Goal: Task Accomplishment & Management: Manage account settings

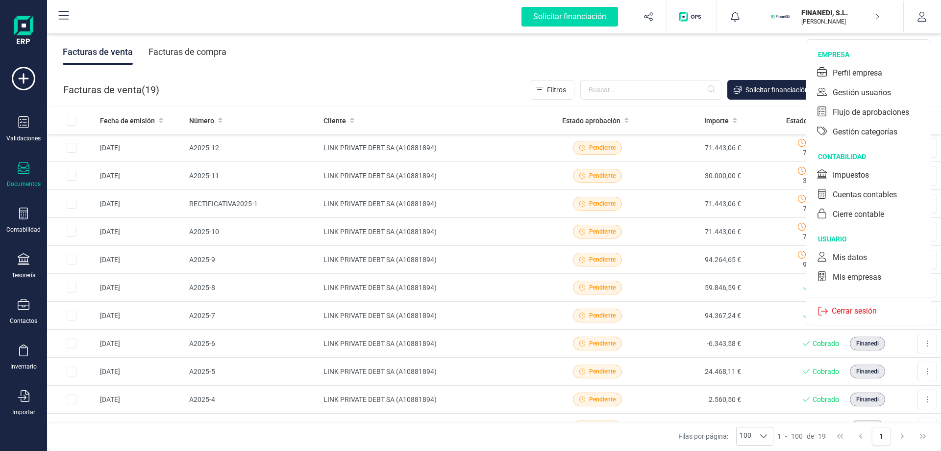
click at [870, 93] on div "Gestión usuarios" at bounding box center [862, 93] width 58 height 12
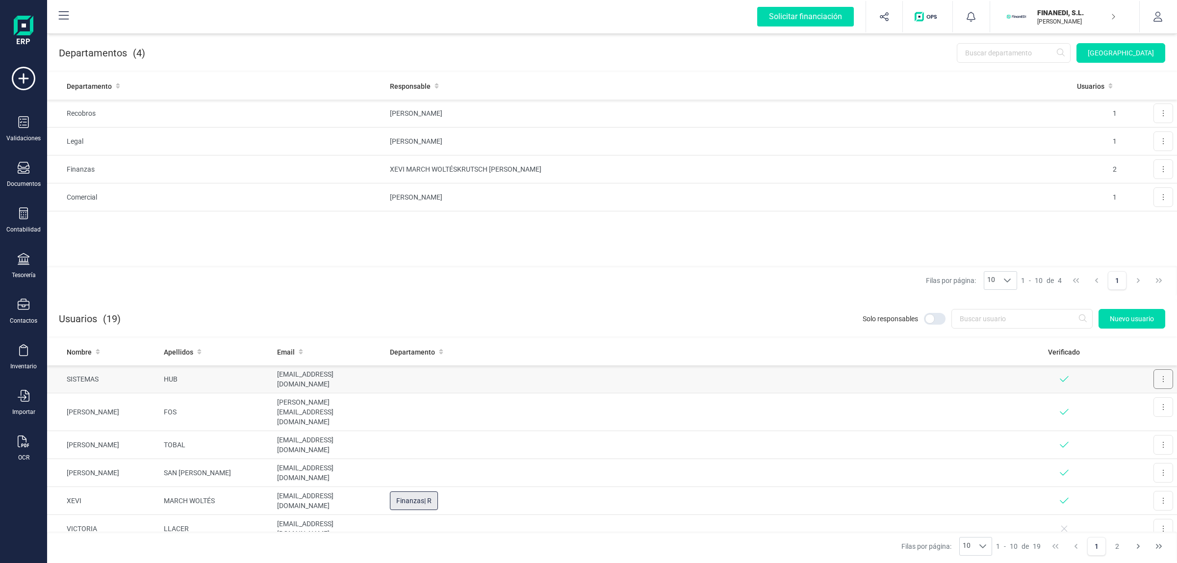
click at [941, 376] on button at bounding box center [1163, 379] width 20 height 20
click at [941, 400] on icon "Editar" at bounding box center [1138, 403] width 8 height 7
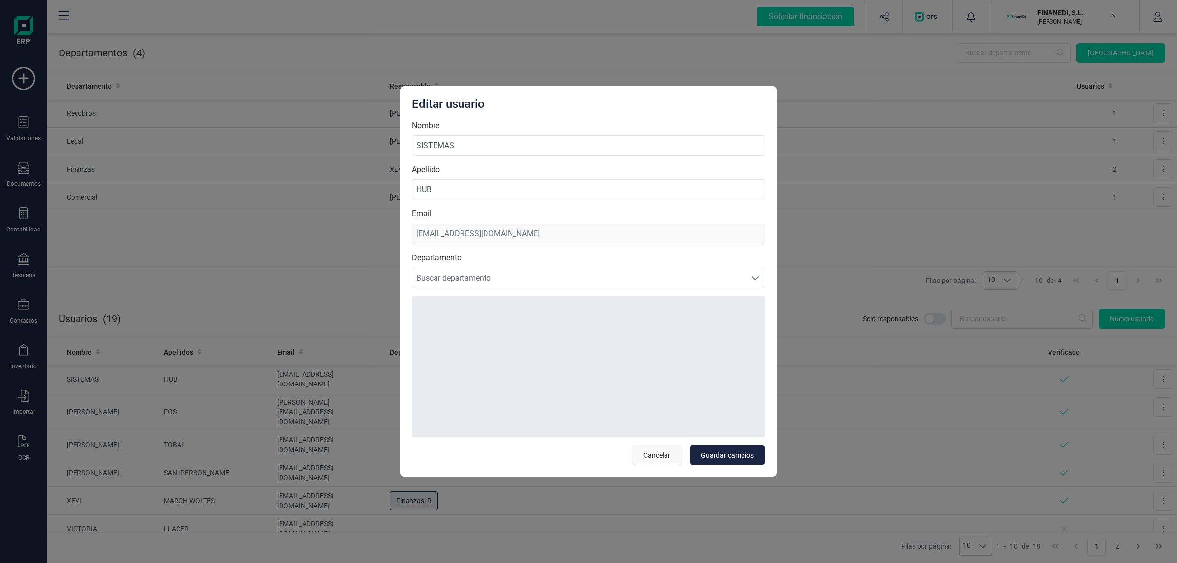
click at [648, 450] on span "Cancelar" at bounding box center [656, 455] width 27 height 10
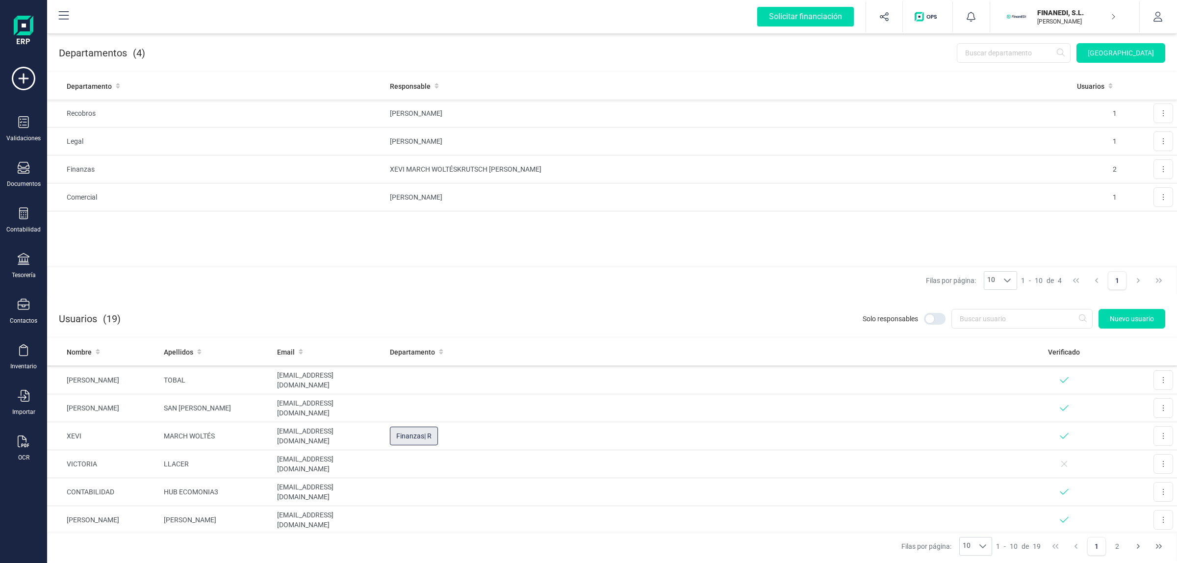
scroll to position [134, 0]
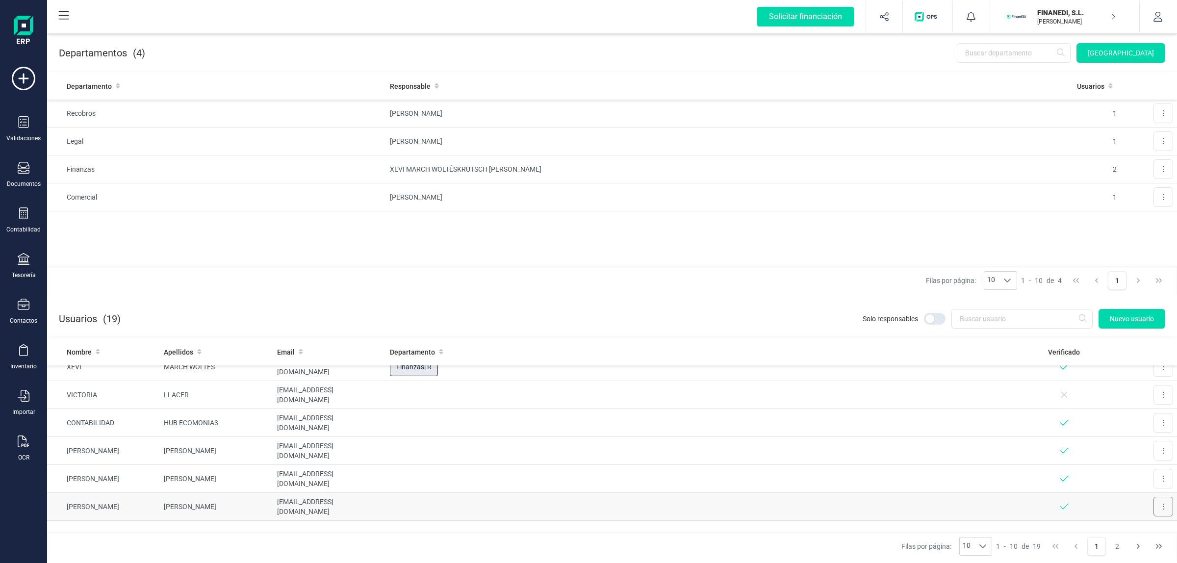
click at [941, 450] on button at bounding box center [1163, 507] width 20 height 20
click at [941, 450] on span "Editar" at bounding box center [1155, 531] width 18 height 10
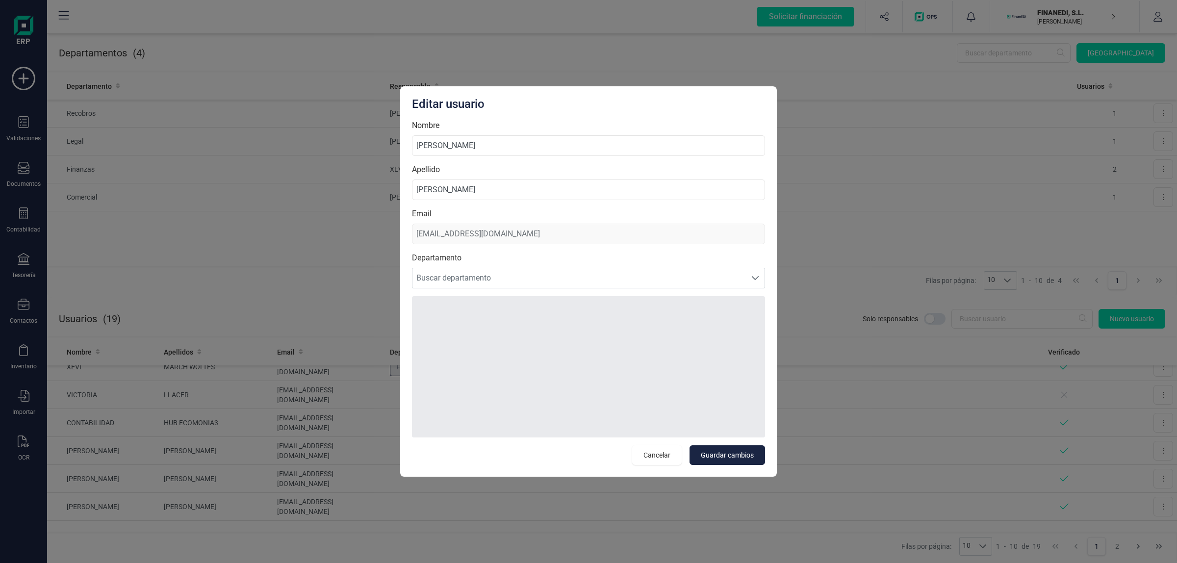
drag, startPoint x: 477, startPoint y: 140, endPoint x: 373, endPoint y: 142, distance: 103.9
click at [373, 142] on div "Editar usuario Nombre María del Mar [PERSON_NAME] Email [EMAIL_ADDRESS][DOMAIN_…" at bounding box center [588, 281] width 1177 height 563
type input "[PERSON_NAME]"
click at [462, 192] on input "[PERSON_NAME]" at bounding box center [588, 189] width 353 height 21
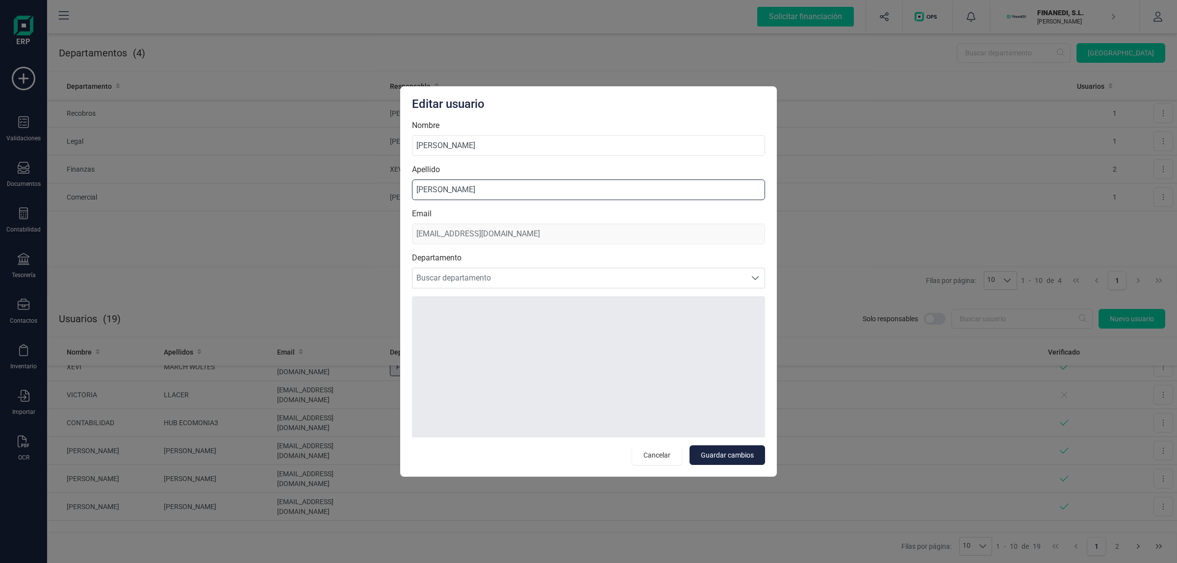
click at [462, 192] on input "[PERSON_NAME]" at bounding box center [588, 189] width 353 height 21
click at [471, 192] on input "[PERSON_NAME]" at bounding box center [588, 189] width 353 height 21
click at [456, 193] on input "[PERSON_NAME]" at bounding box center [588, 189] width 353 height 21
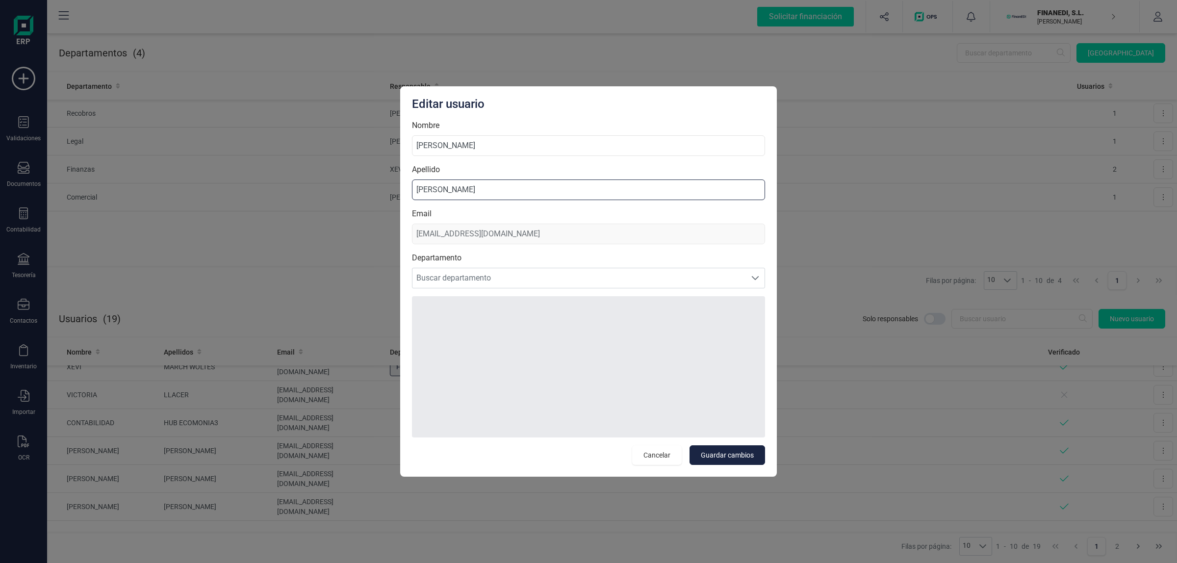
click at [456, 193] on input "[PERSON_NAME]" at bounding box center [588, 189] width 353 height 21
type input "[PERSON_NAME]"
click at [727, 450] on button "Guardar cambios" at bounding box center [726, 455] width 75 height 20
type input "[PERSON_NAME]"
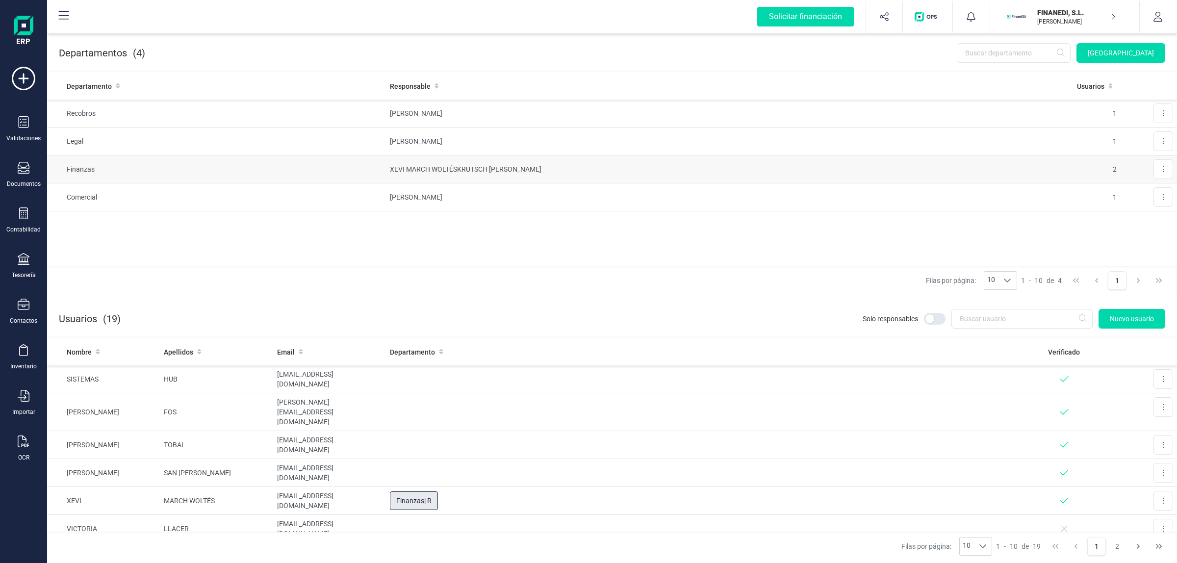
click at [486, 165] on td "[PERSON_NAME] WOLTÉS KRUTSCH [PERSON_NAME]" at bounding box center [725, 169] width 678 height 28
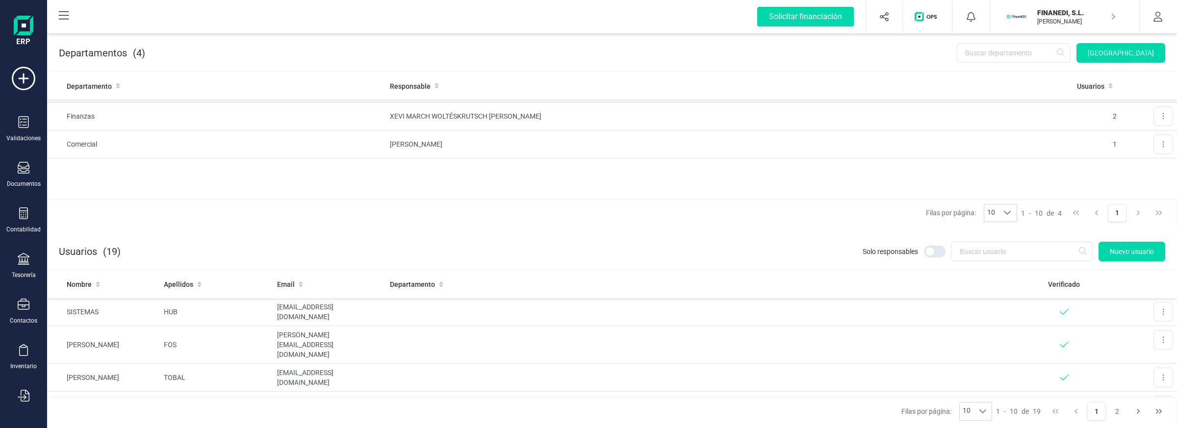
scroll to position [53, 0]
click at [941, 119] on button at bounding box center [1163, 116] width 20 height 20
click at [941, 137] on span "Editar" at bounding box center [1149, 140] width 18 height 10
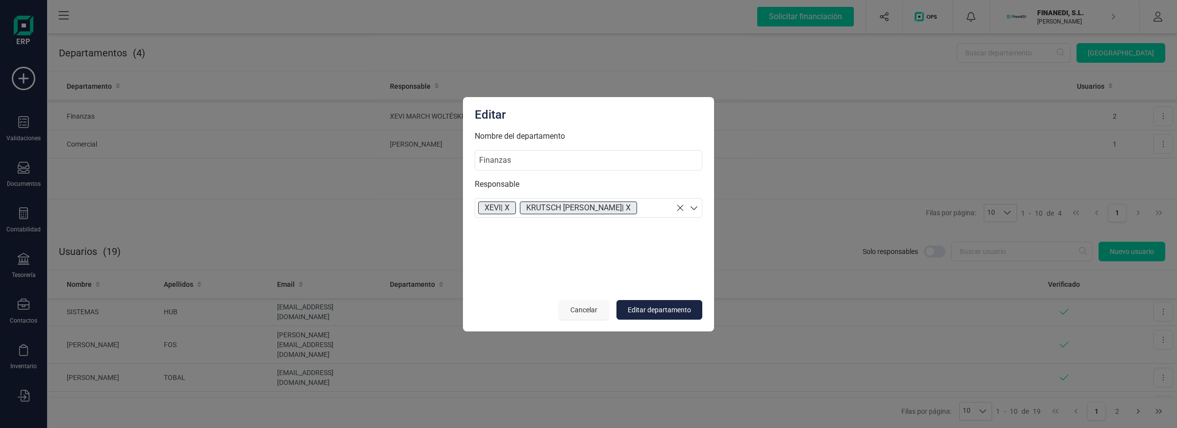
click at [581, 309] on span "Cancelar" at bounding box center [583, 310] width 27 height 10
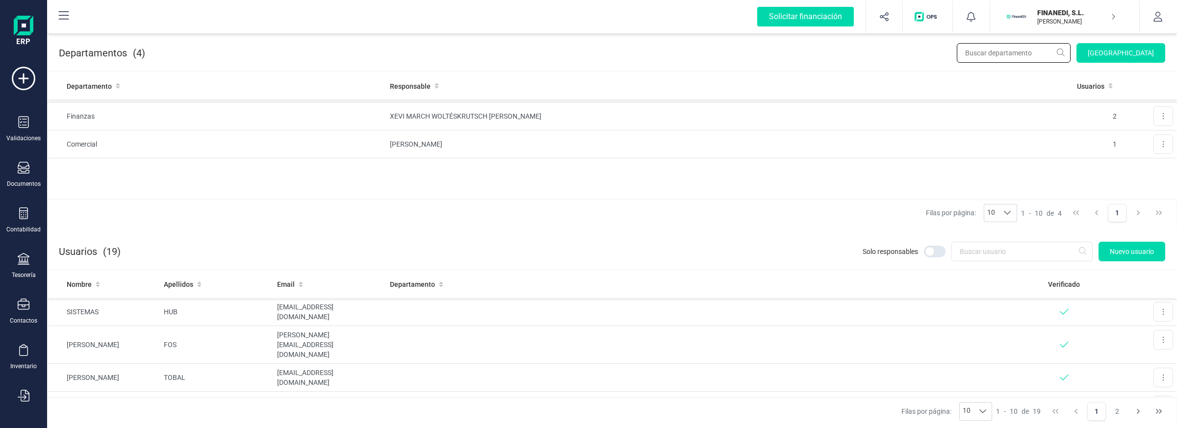
click at [941, 52] on input "text" at bounding box center [1013, 53] width 114 height 20
type input "H"
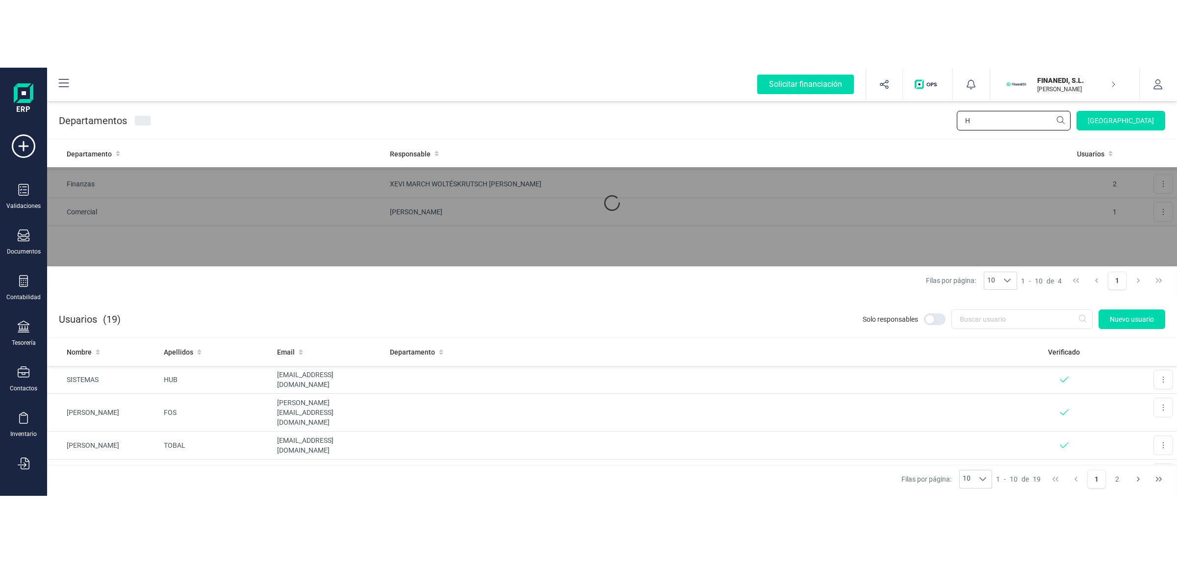
scroll to position [0, 0]
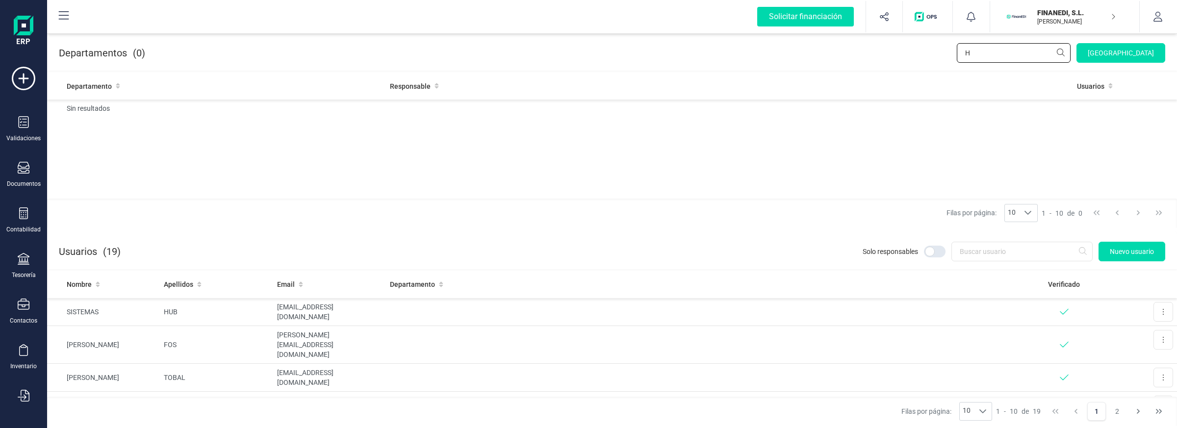
click at [941, 52] on input "H" at bounding box center [1013, 53] width 114 height 20
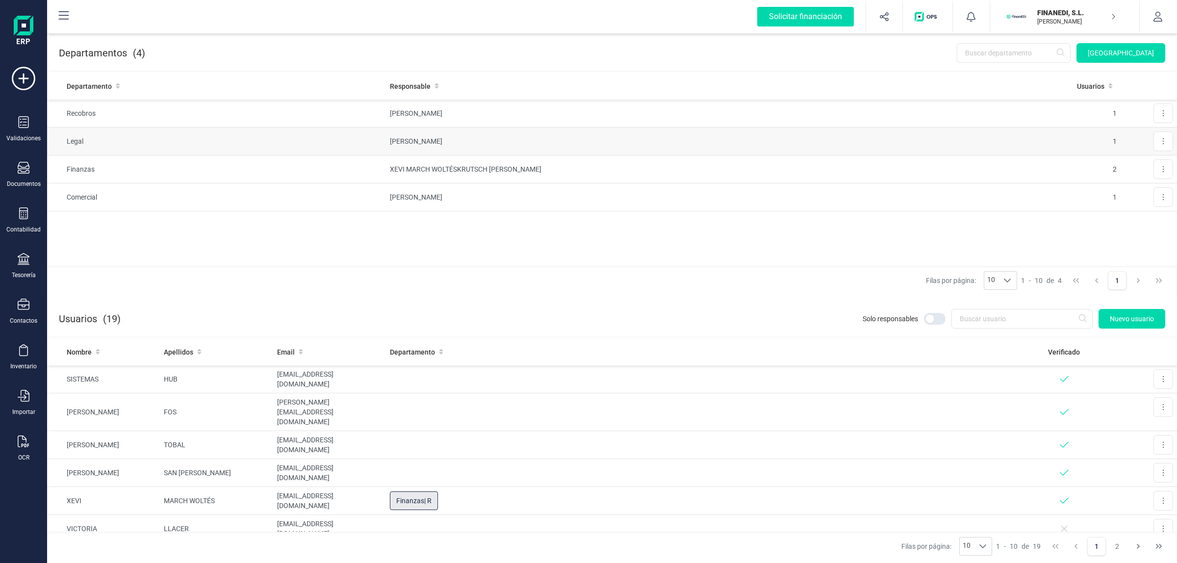
click at [533, 137] on td "[PERSON_NAME]" at bounding box center [725, 141] width 678 height 28
click at [526, 172] on td "[PERSON_NAME] WOLTÉS KRUTSCH [PERSON_NAME]" at bounding box center [725, 169] width 678 height 28
click at [531, 198] on td "[PERSON_NAME]" at bounding box center [725, 197] width 678 height 28
click at [546, 140] on td "[PERSON_NAME]" at bounding box center [725, 141] width 678 height 28
click at [545, 127] on td "[PERSON_NAME]" at bounding box center [725, 141] width 678 height 28
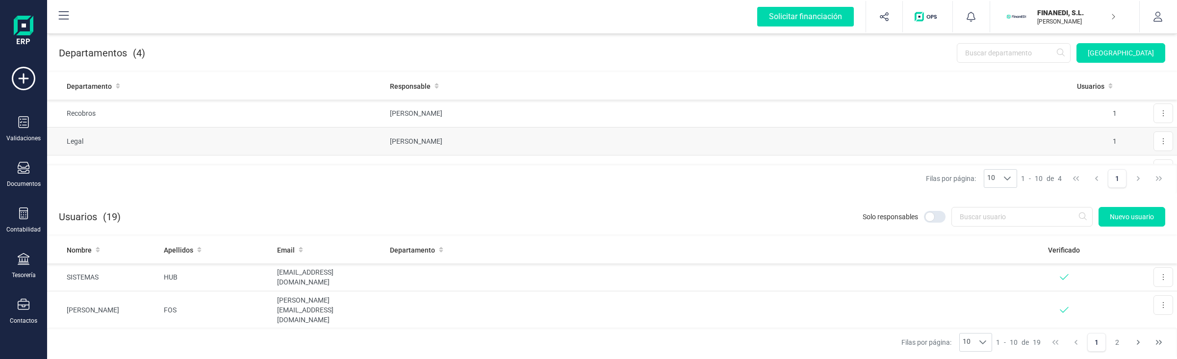
click at [471, 134] on td "[PERSON_NAME]" at bounding box center [725, 141] width 678 height 28
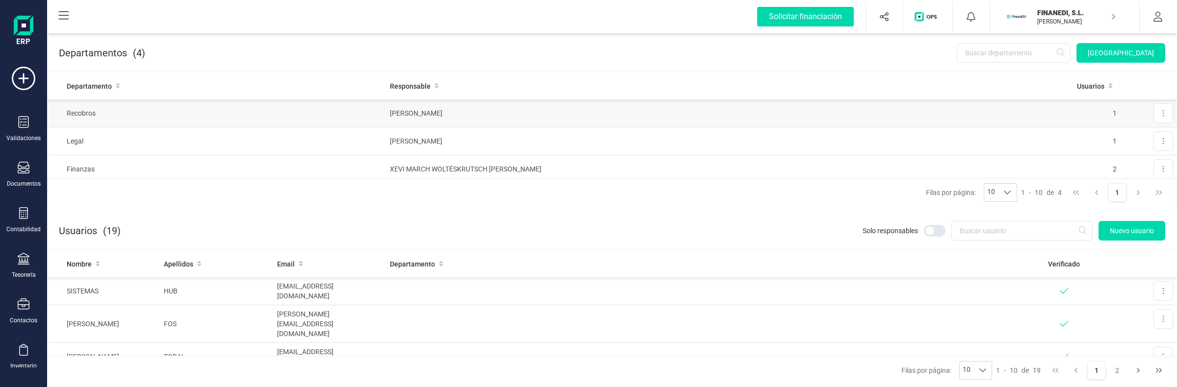
click at [890, 108] on td "[PERSON_NAME]" at bounding box center [725, 114] width 678 height 28
click at [248, 162] on td "Finanzas" at bounding box center [216, 169] width 339 height 28
click at [249, 145] on td "Legal" at bounding box center [216, 141] width 339 height 28
click at [433, 108] on td "[PERSON_NAME]" at bounding box center [725, 114] width 678 height 28
click at [428, 148] on td "[PERSON_NAME]" at bounding box center [725, 141] width 678 height 28
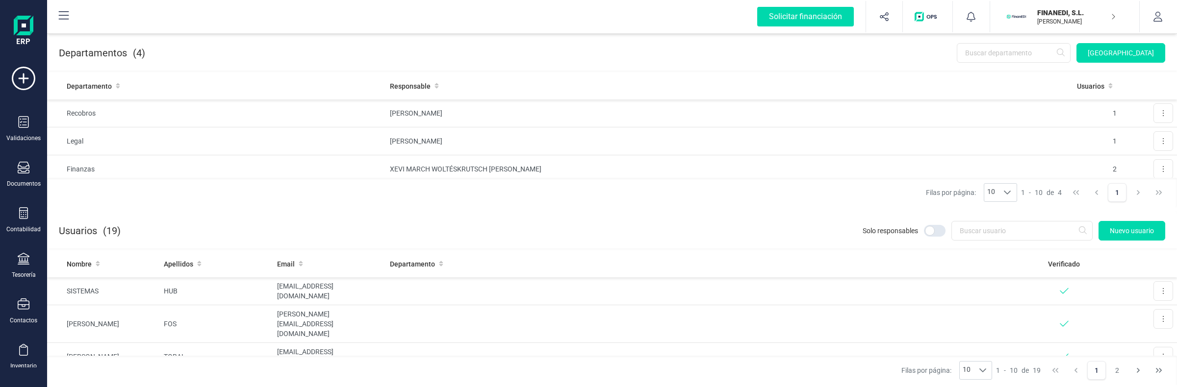
click at [423, 180] on div "Filas por página: 10 10 10 1 - 10 de 4 1" at bounding box center [612, 192] width 1130 height 29
